Goal: Task Accomplishment & Management: Manage account settings

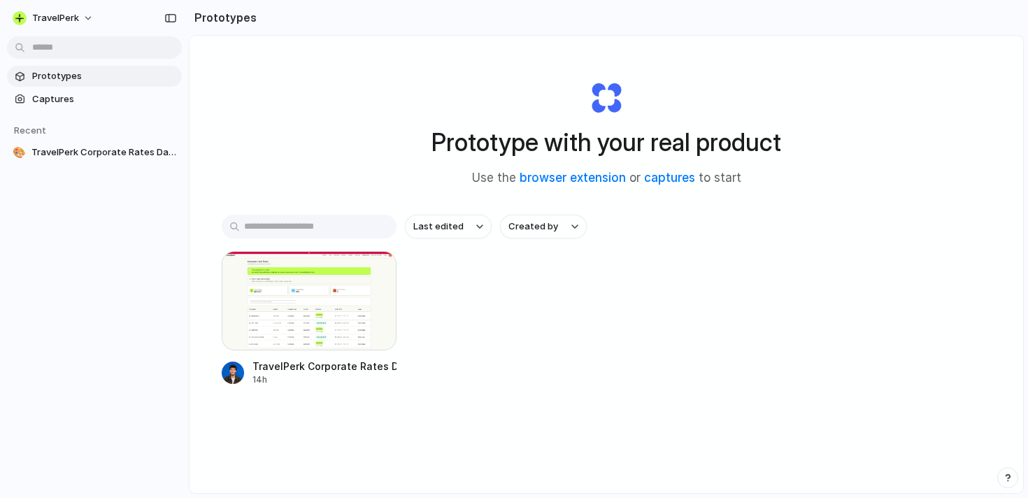
click at [70, 6] on div "TravelPerk" at bounding box center [94, 17] width 189 height 34
click at [70, 16] on span "TravelPerk" at bounding box center [55, 18] width 47 height 14
click at [89, 71] on span "Invite members" at bounding box center [65, 72] width 67 height 14
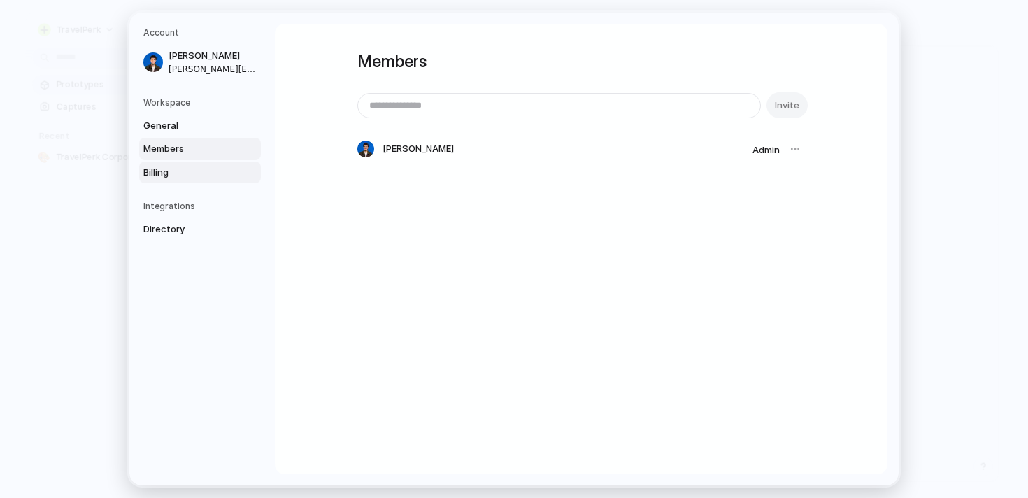
click at [238, 180] on link "Billing" at bounding box center [200, 172] width 122 height 22
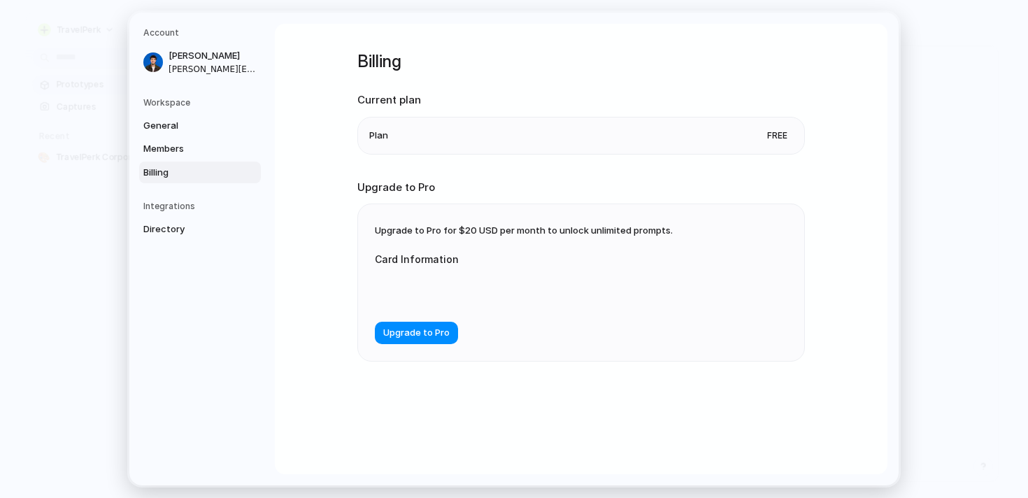
click at [486, 136] on li "Plan Free" at bounding box center [581, 135] width 424 height 36
click at [153, 145] on span "Members" at bounding box center [188, 149] width 90 height 14
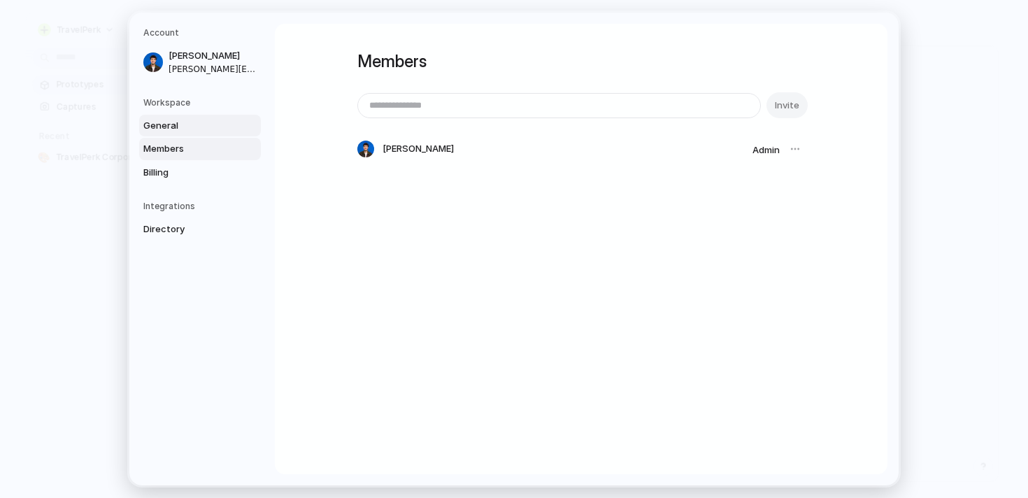
click at [157, 134] on link "General" at bounding box center [200, 125] width 122 height 22
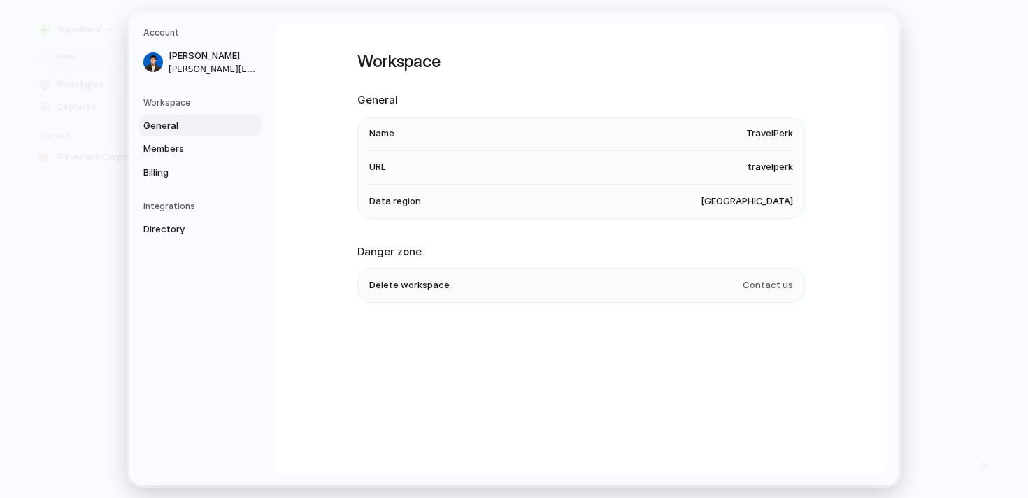
click at [764, 204] on span "[GEOGRAPHIC_DATA]" at bounding box center [747, 201] width 92 height 14
click at [178, 220] on link "Directory" at bounding box center [200, 229] width 122 height 22
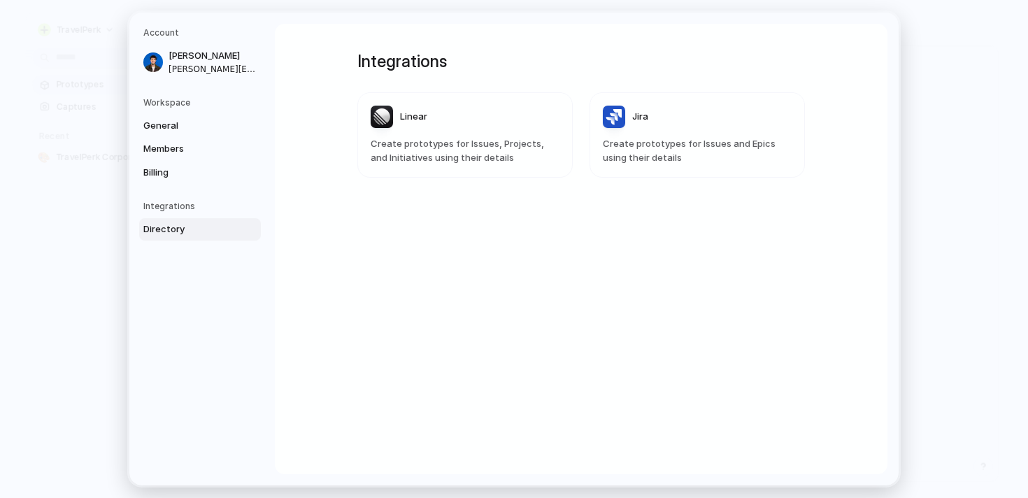
click at [206, 104] on h5 "Workspace" at bounding box center [201, 102] width 117 height 13
click at [171, 97] on h5 "Workspace" at bounding box center [201, 102] width 117 height 13
click at [171, 120] on span "General" at bounding box center [188, 125] width 90 height 14
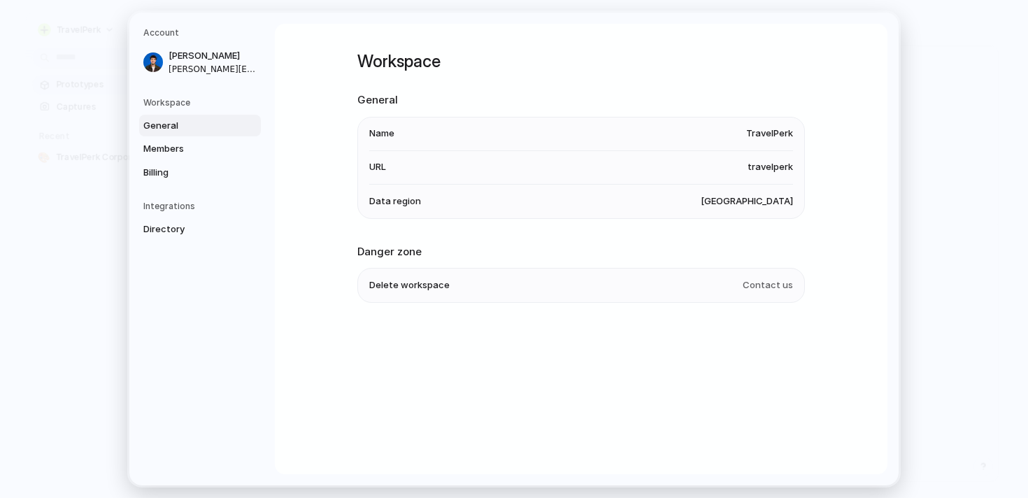
click at [748, 210] on li "Data region [GEOGRAPHIC_DATA]" at bounding box center [581, 201] width 424 height 34
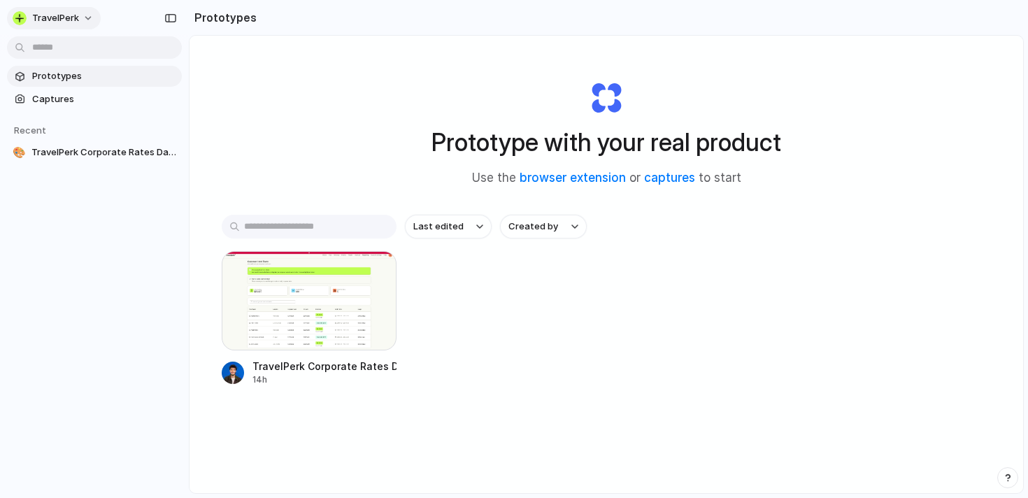
click at [52, 25] on button "TravelPerk" at bounding box center [54, 18] width 94 height 22
click at [218, 15] on div "Settings Invite members Change theme Sign out" at bounding box center [514, 249] width 1028 height 498
